Goal: Information Seeking & Learning: Learn about a topic

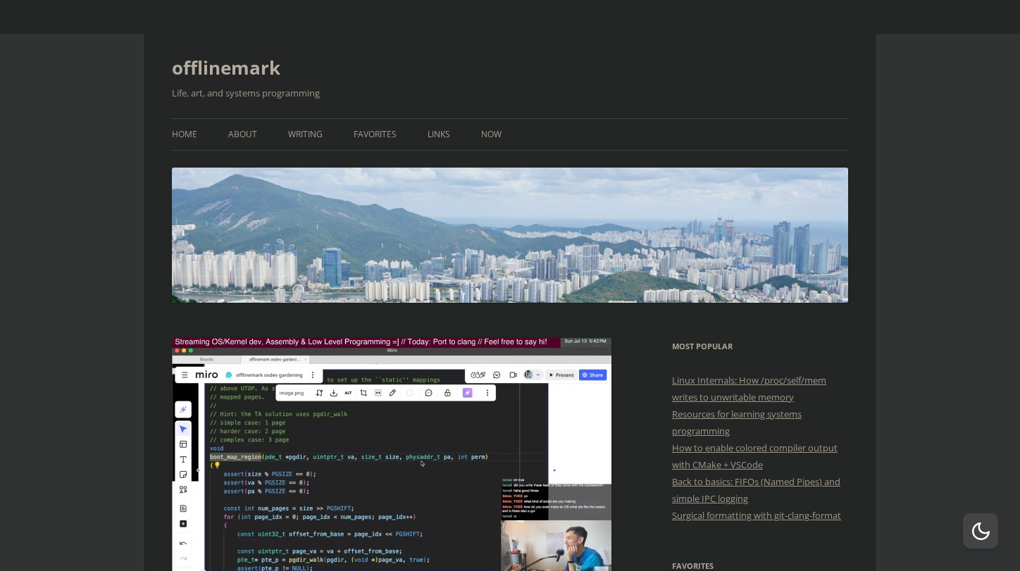
scroll to position [81, 0]
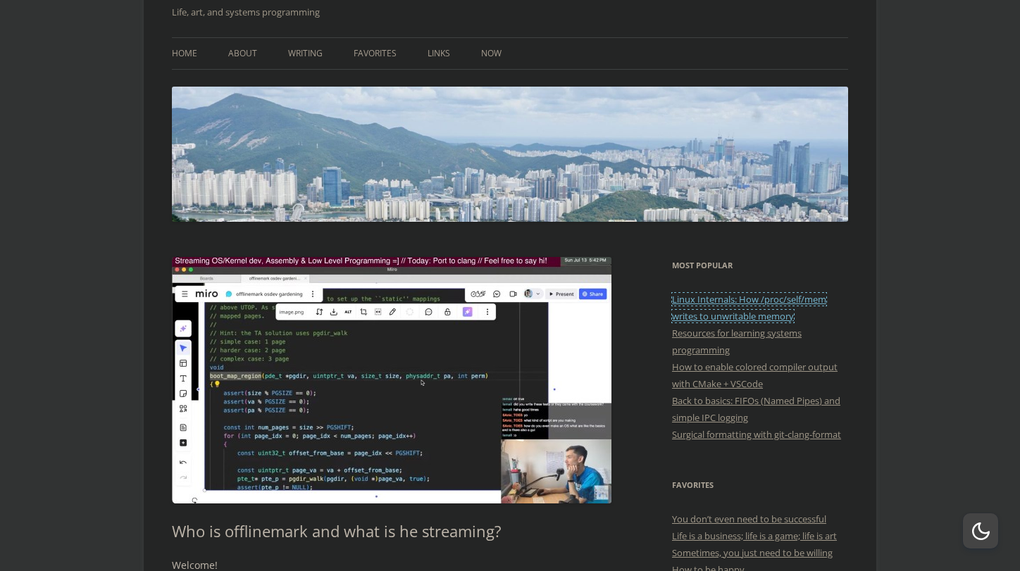
click at [728, 313] on link "Linux Internals: How /proc/self/mem writes to unwritable memory" at bounding box center [749, 308] width 154 height 30
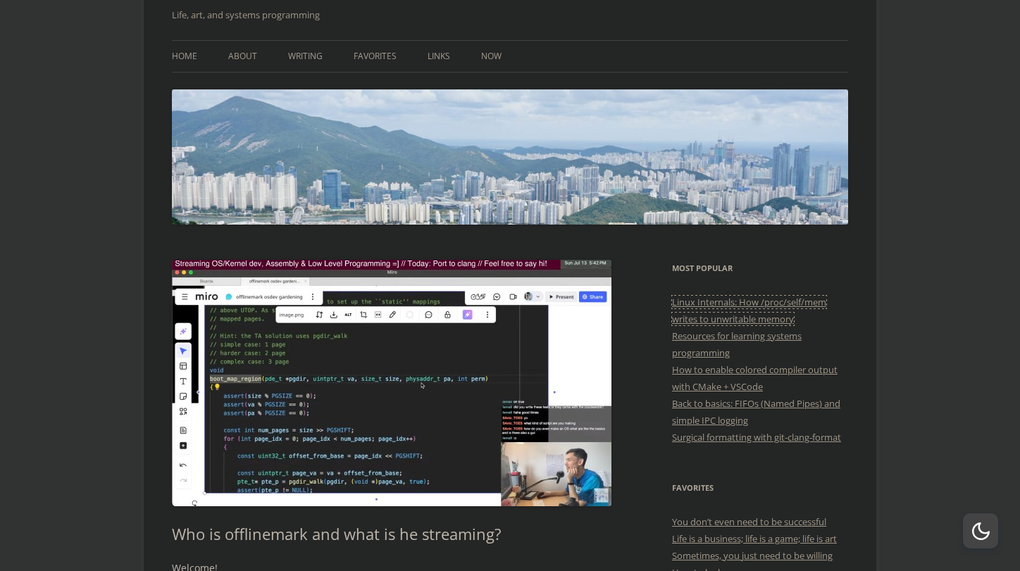
scroll to position [0, 0]
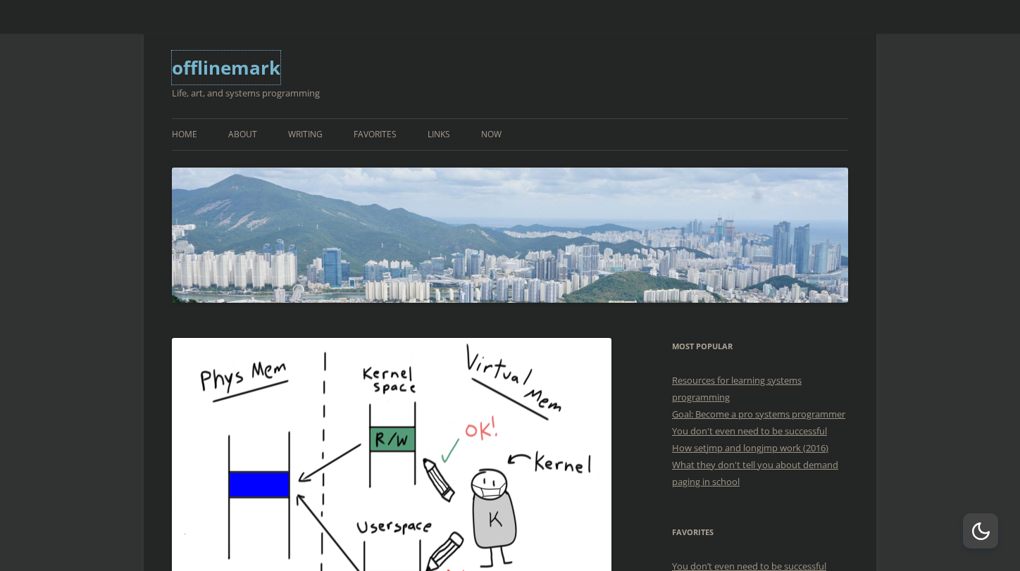
click at [252, 69] on link "offlinemark" at bounding box center [226, 68] width 108 height 34
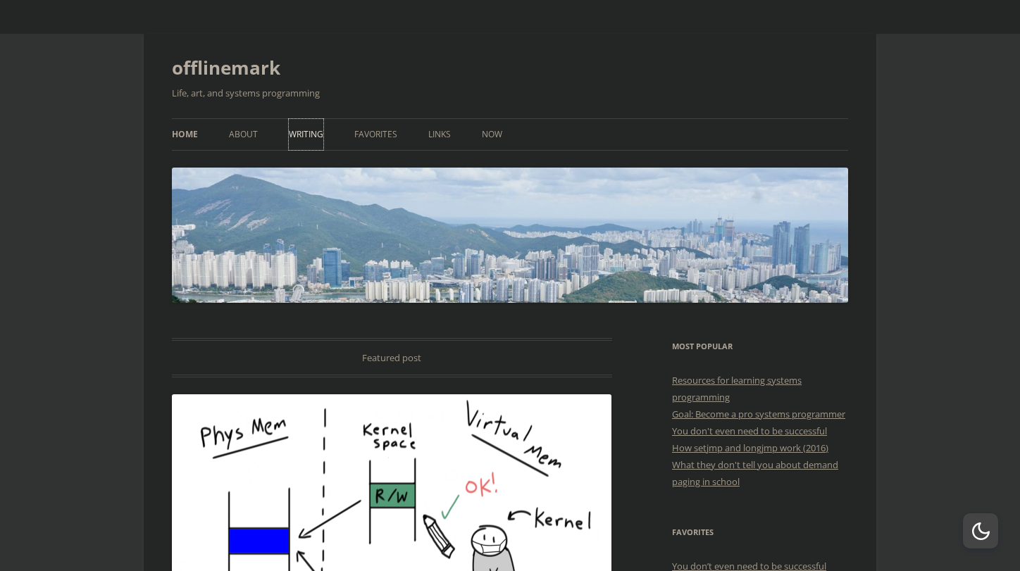
click at [314, 139] on link "Writing" at bounding box center [306, 134] width 35 height 31
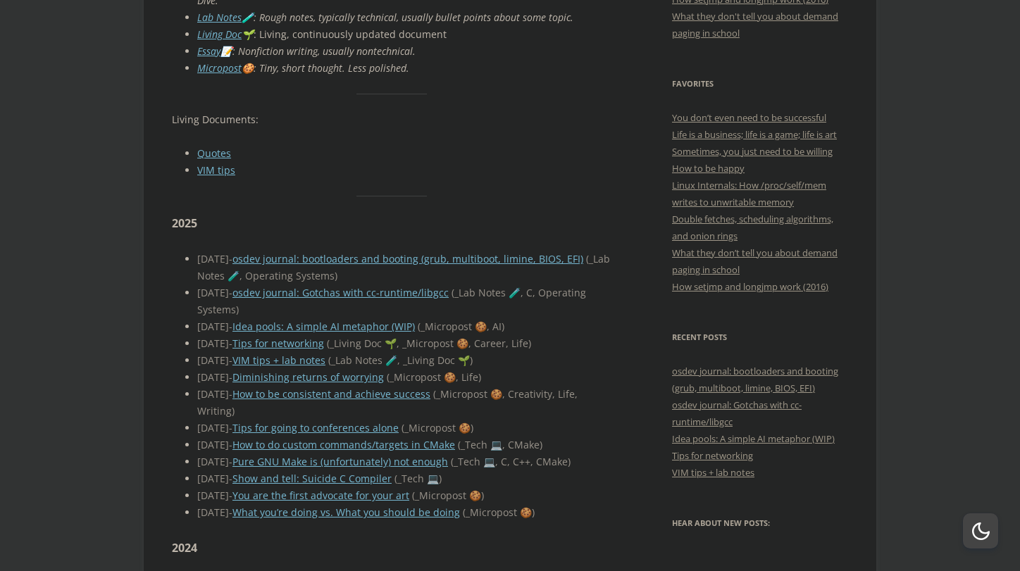
scroll to position [473, 0]
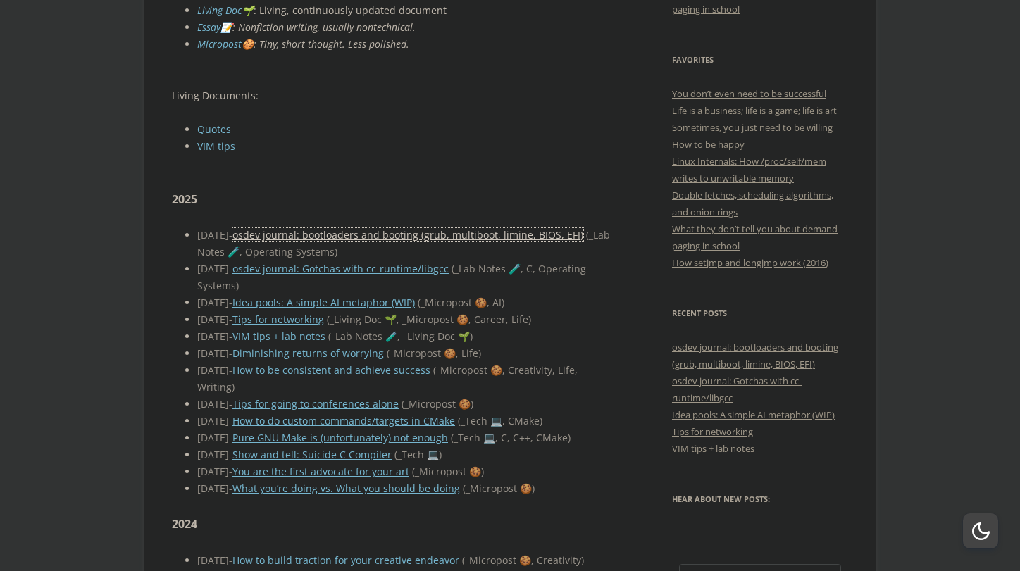
click at [377, 228] on link "osdev journal: bootloaders and booting (grub, multiboot, limine, BIOS, EFI)" at bounding box center [407, 234] width 351 height 13
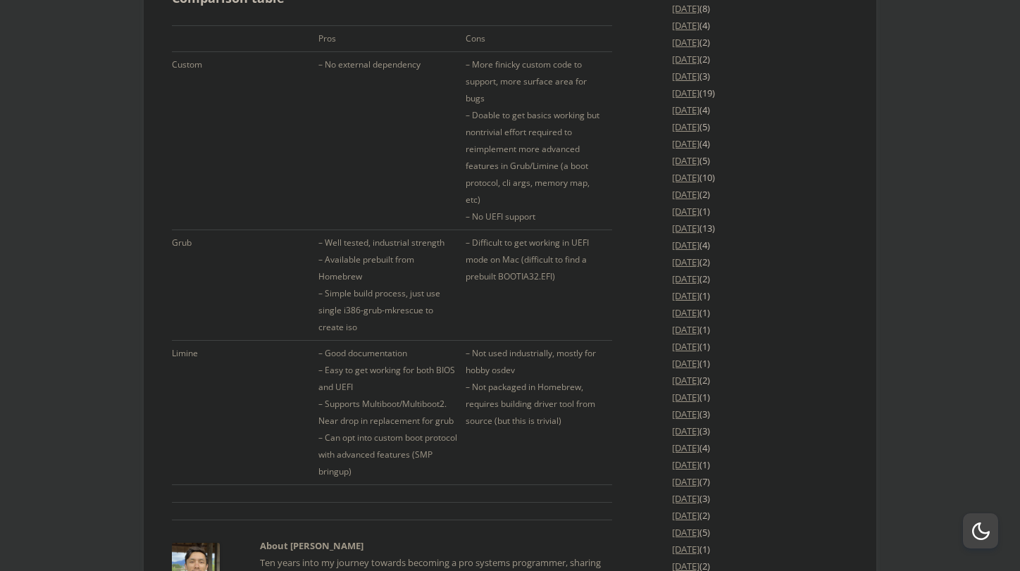
scroll to position [2425, 0]
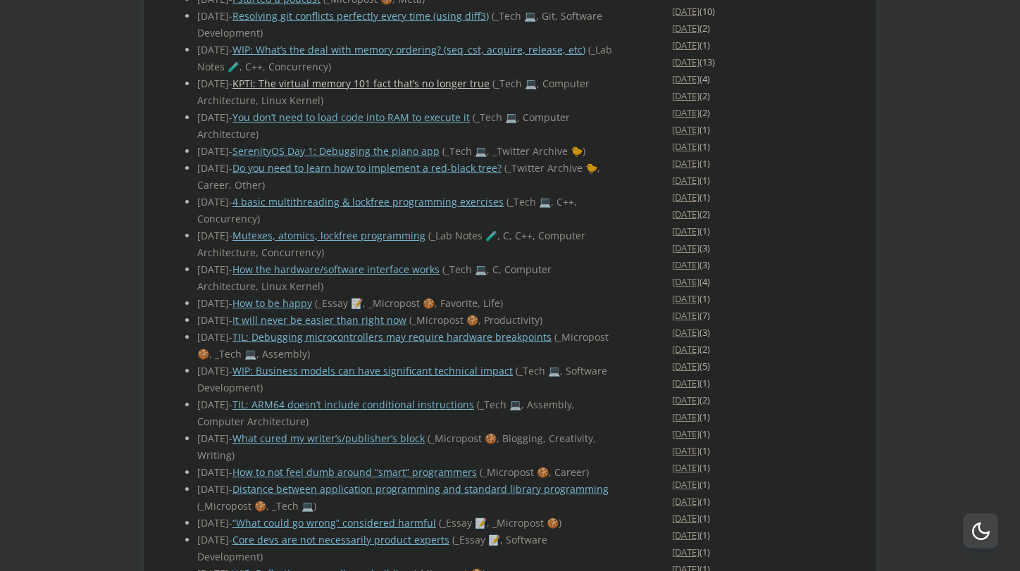
scroll to position [2602, 0]
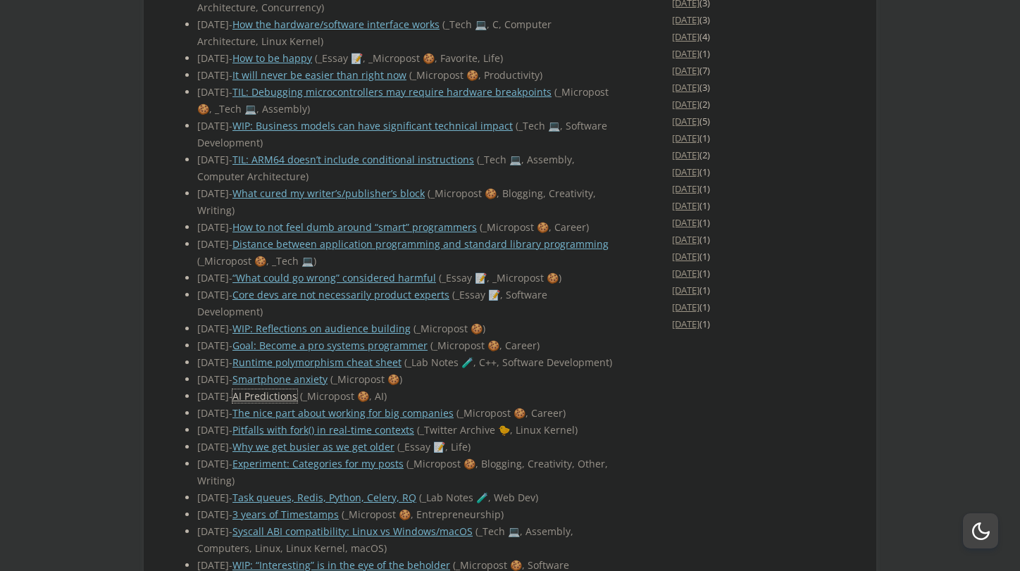
click at [294, 403] on link "AI Predictions" at bounding box center [264, 396] width 65 height 13
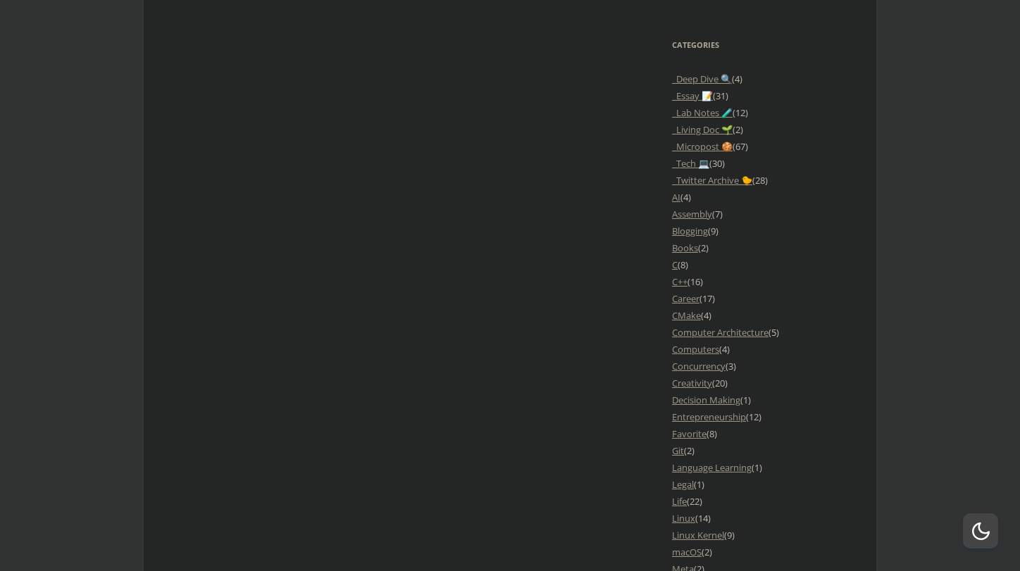
scroll to position [1138, 0]
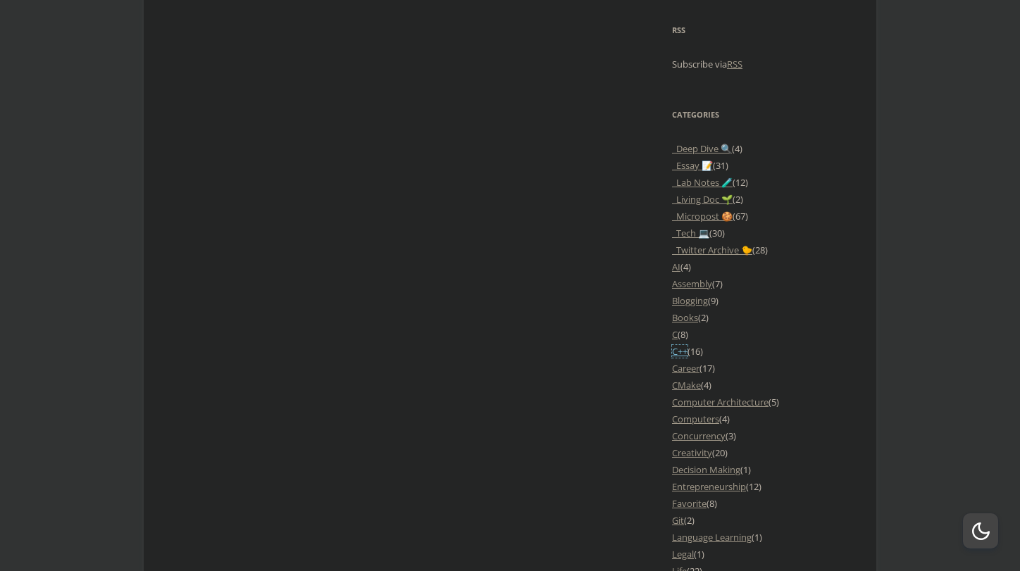
click at [683, 358] on link "C++" at bounding box center [679, 351] width 15 height 13
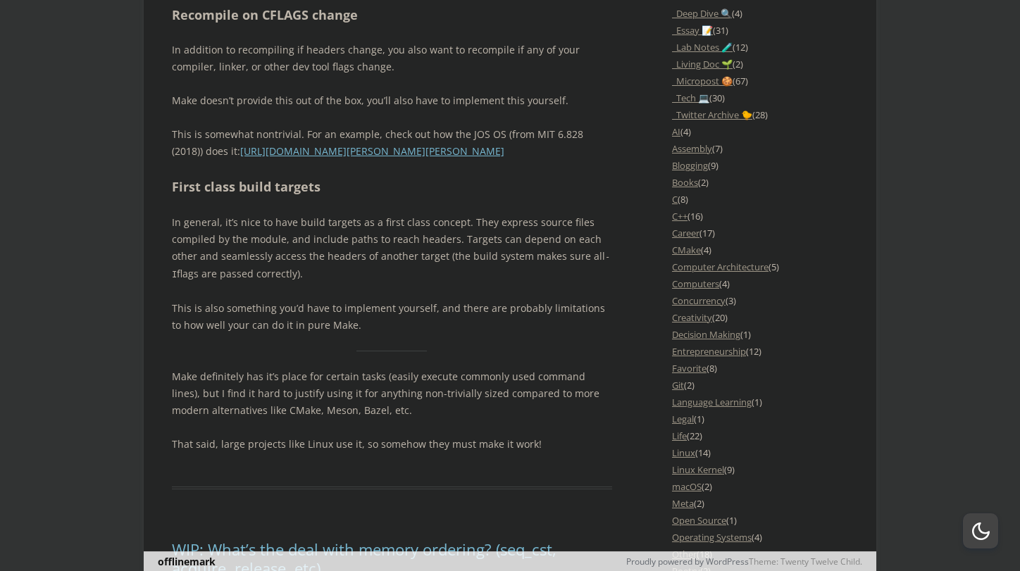
scroll to position [1304, 0]
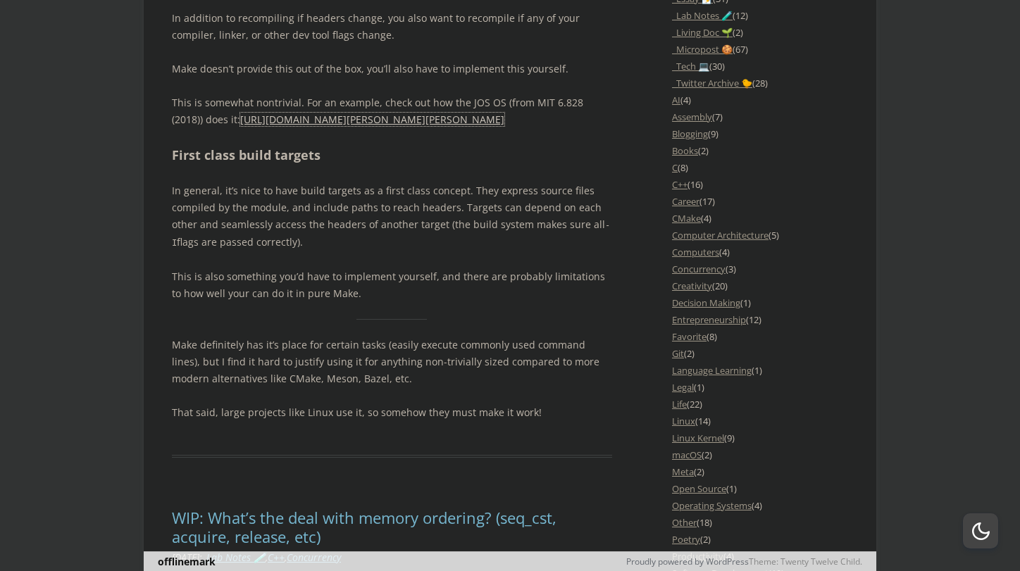
click at [400, 126] on link "[URL][DOMAIN_NAME][PERSON_NAME][PERSON_NAME]" at bounding box center [372, 119] width 264 height 13
